Goal: Transaction & Acquisition: Purchase product/service

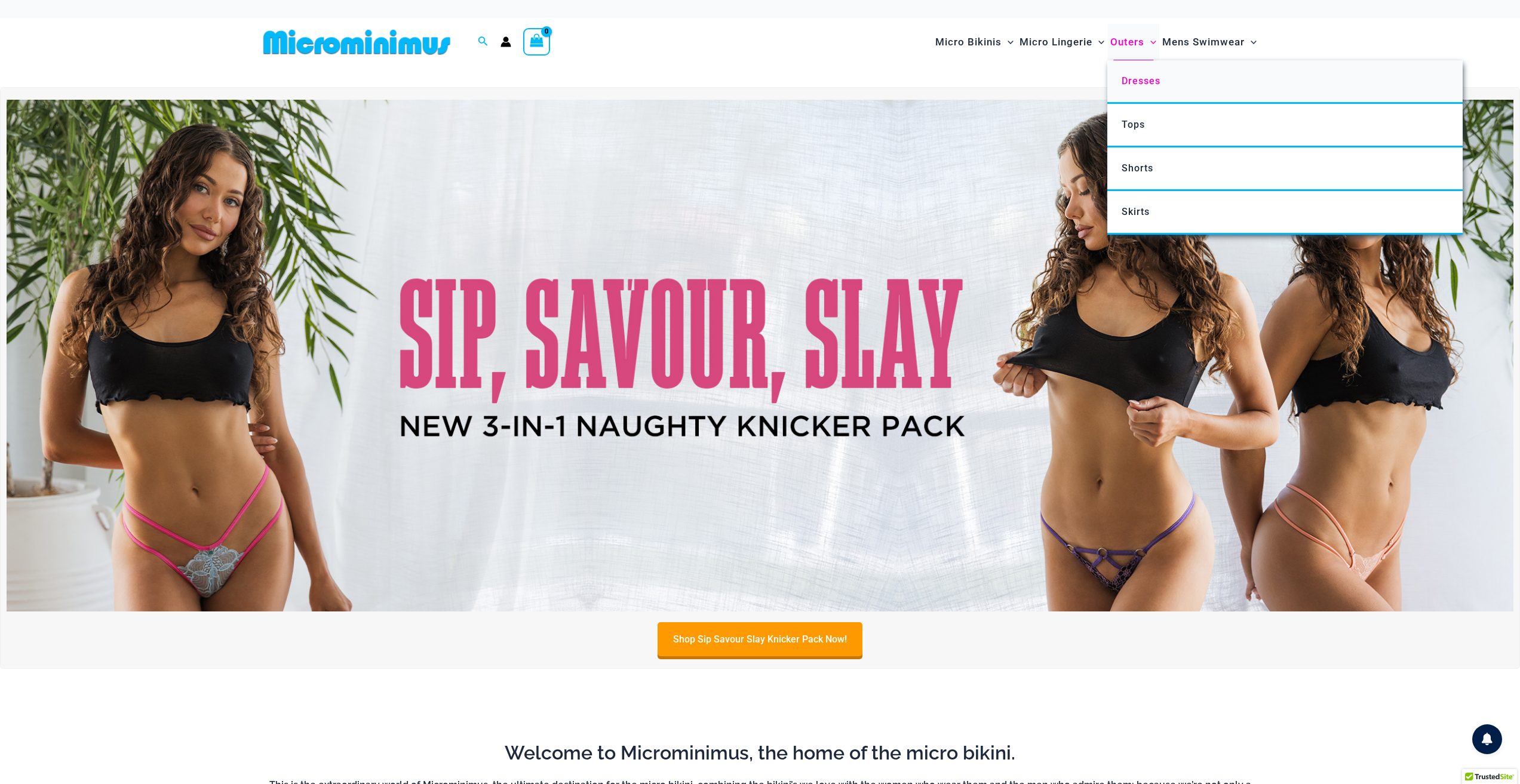
type input "**********"
click at [1140, 78] on span "Dresses" at bounding box center [1141, 81] width 39 height 12
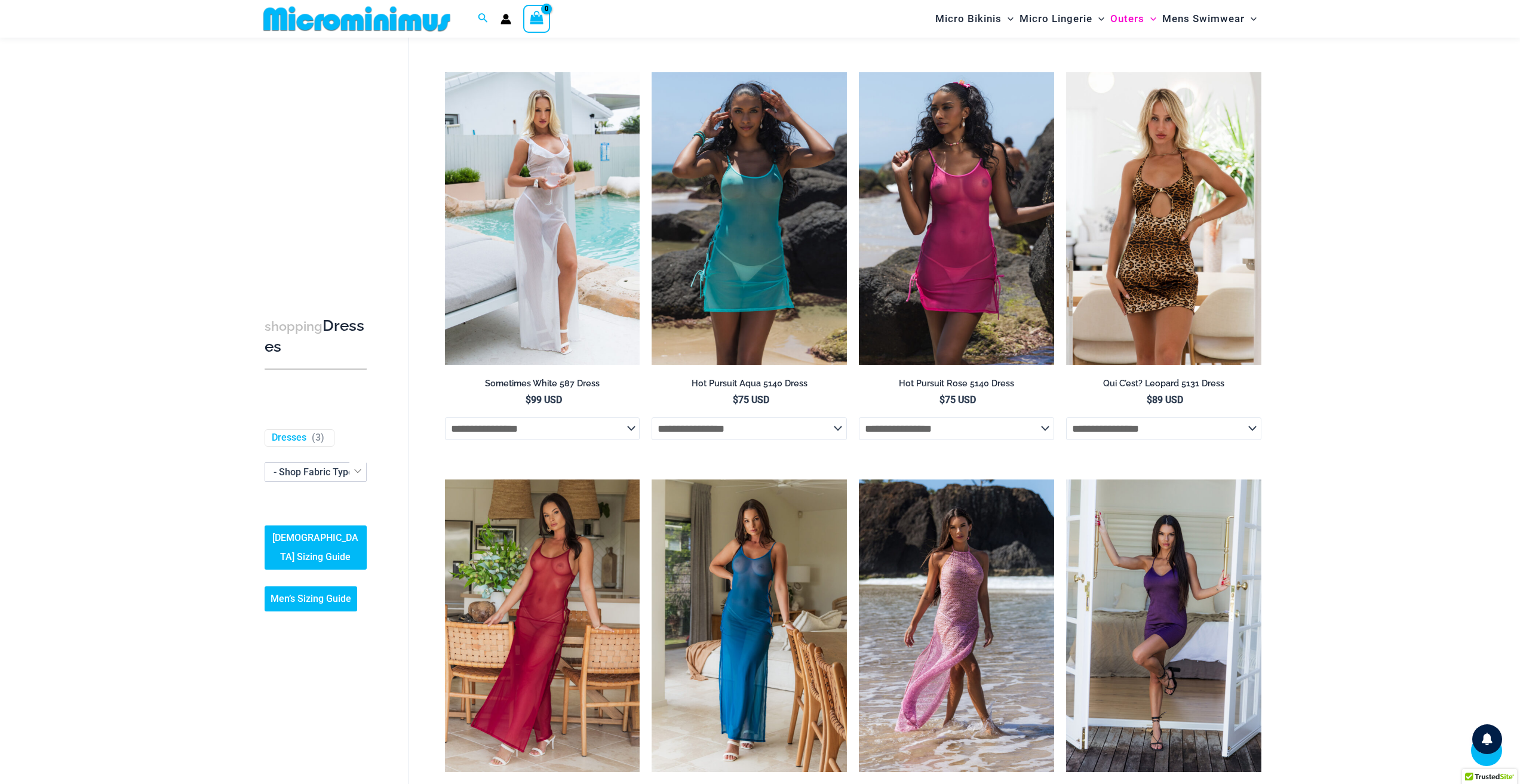
scroll to position [587, 0]
